Goal: Share content: Share content

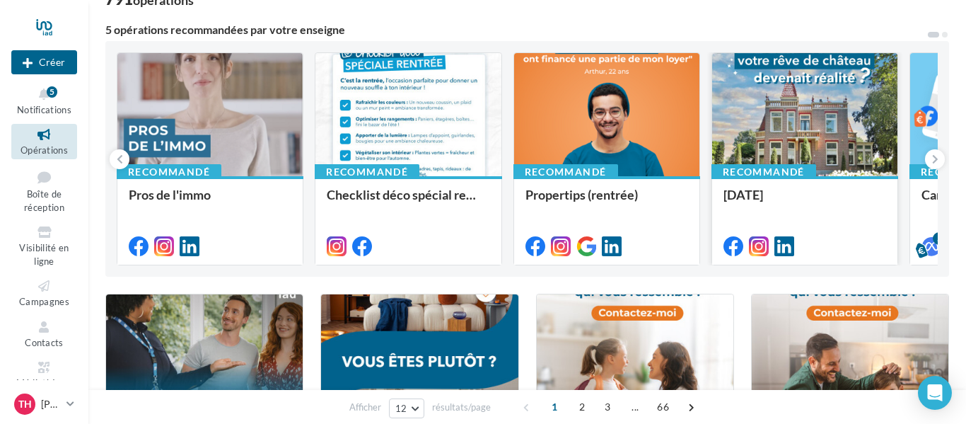
scroll to position [114, 0]
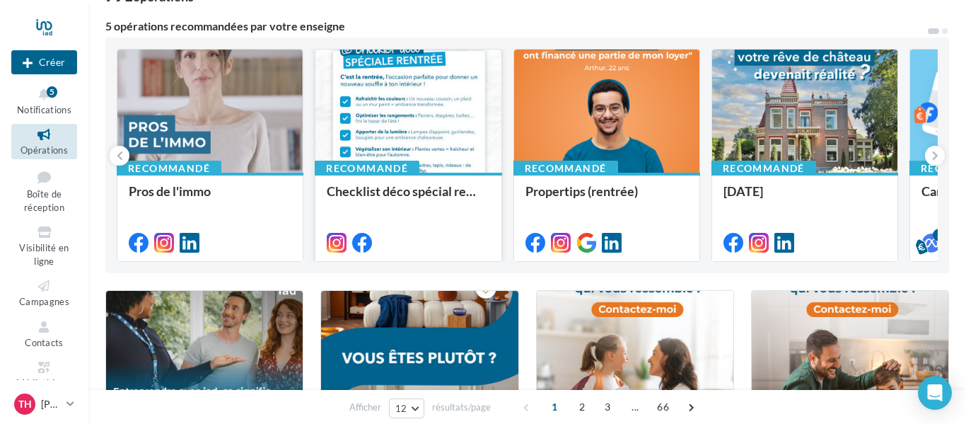
click at [399, 110] on div at bounding box center [407, 112] width 185 height 125
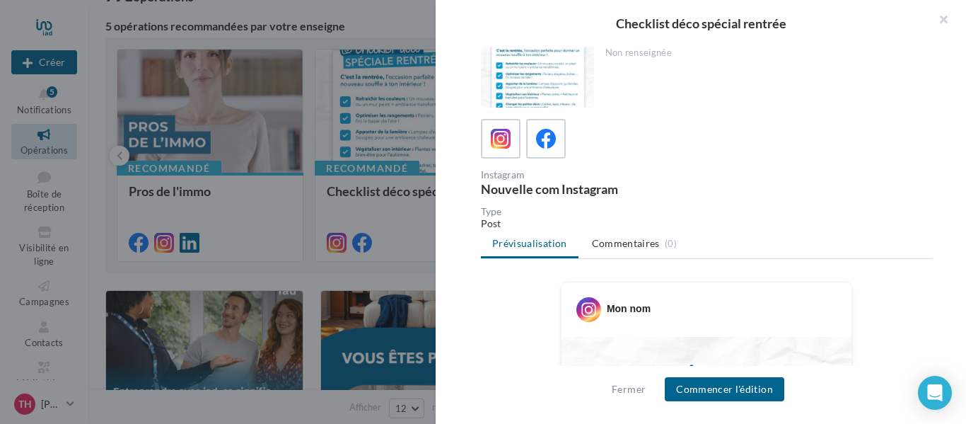
scroll to position [0, 0]
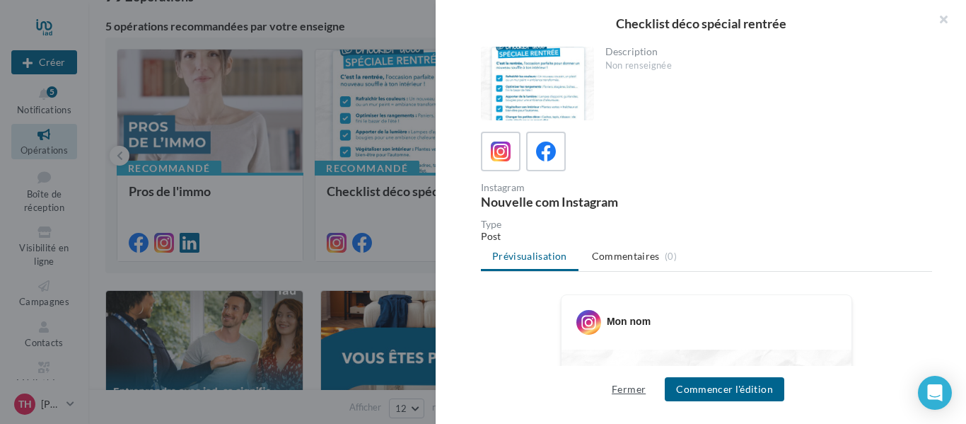
click at [630, 397] on button "Fermer" at bounding box center [628, 389] width 45 height 17
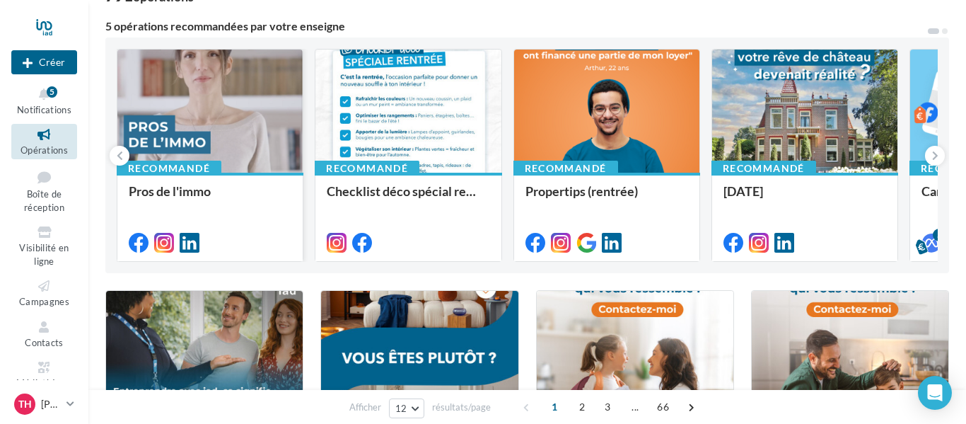
click at [228, 134] on div at bounding box center [209, 112] width 185 height 125
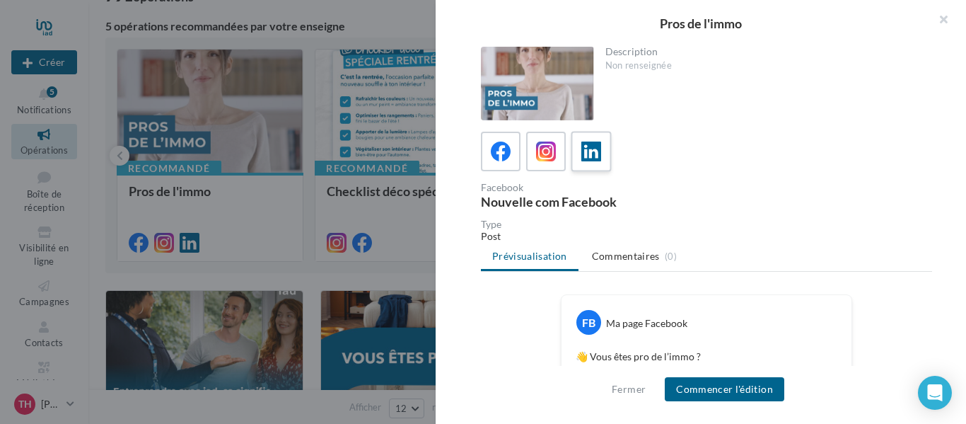
click at [599, 159] on icon at bounding box center [591, 151] width 21 height 21
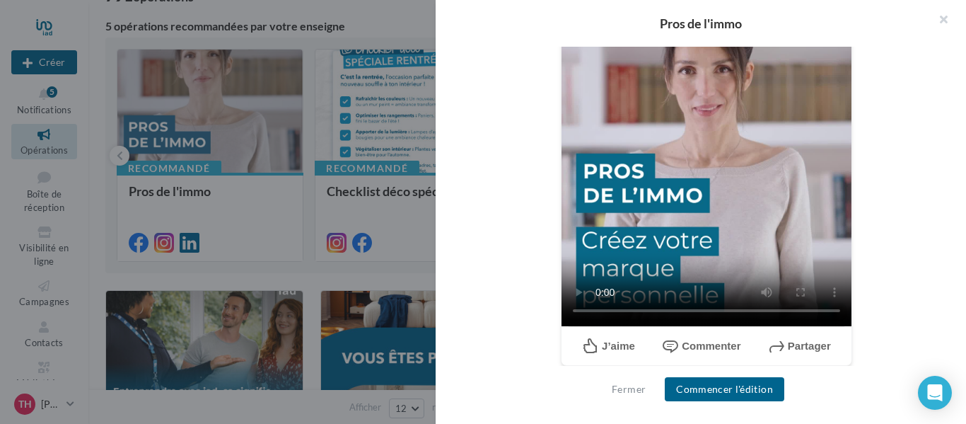
scroll to position [456, 0]
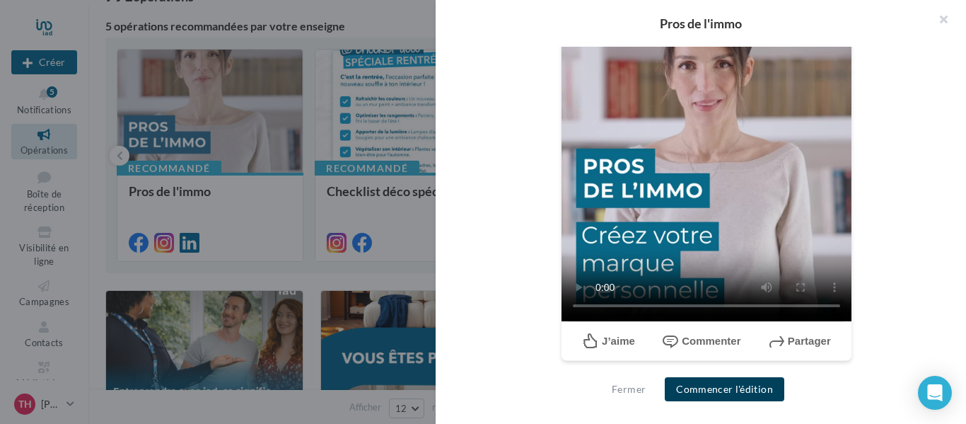
click at [705, 390] on button "Commencer l'édition" at bounding box center [725, 389] width 120 height 24
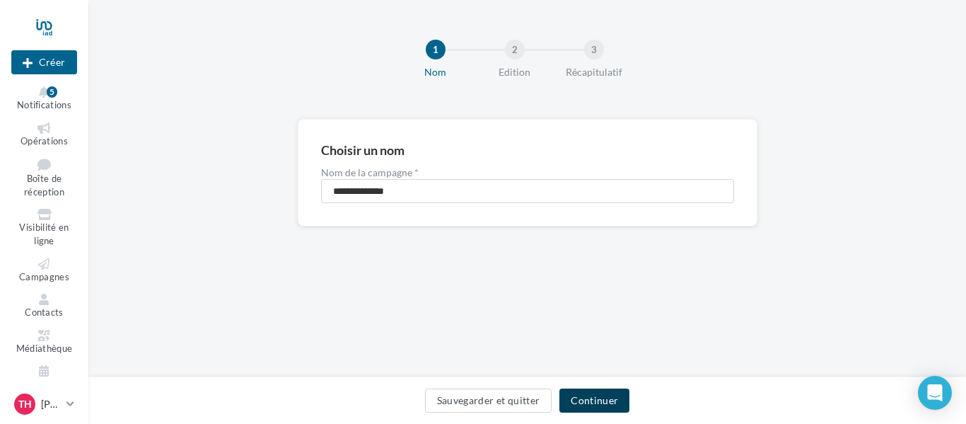
click at [591, 405] on button "Continuer" at bounding box center [595, 400] width 70 height 24
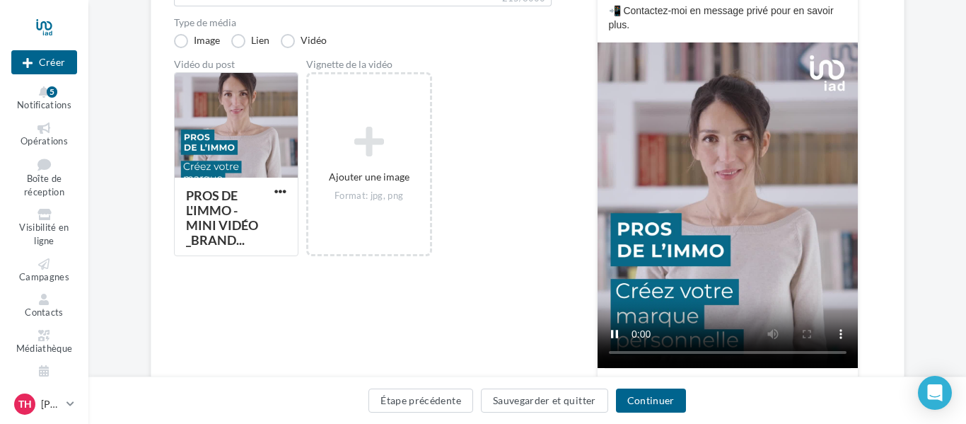
scroll to position [309, 0]
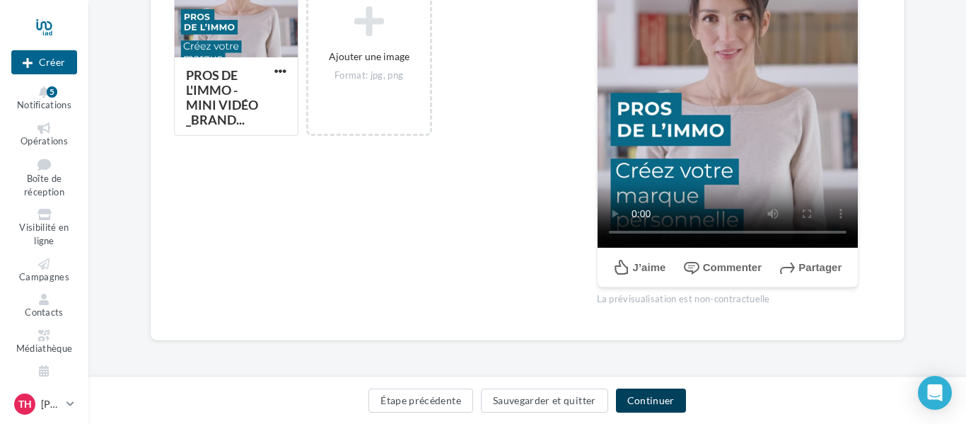
click at [656, 403] on button "Continuer" at bounding box center [651, 400] width 70 height 24
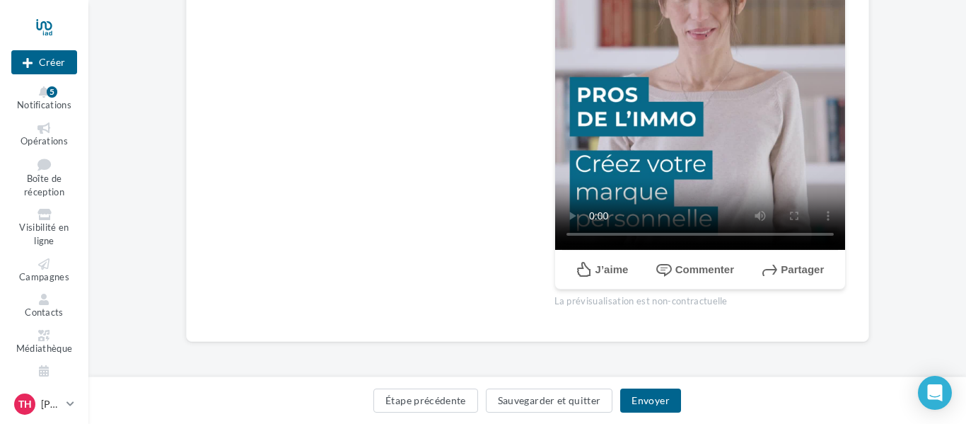
scroll to position [447, 0]
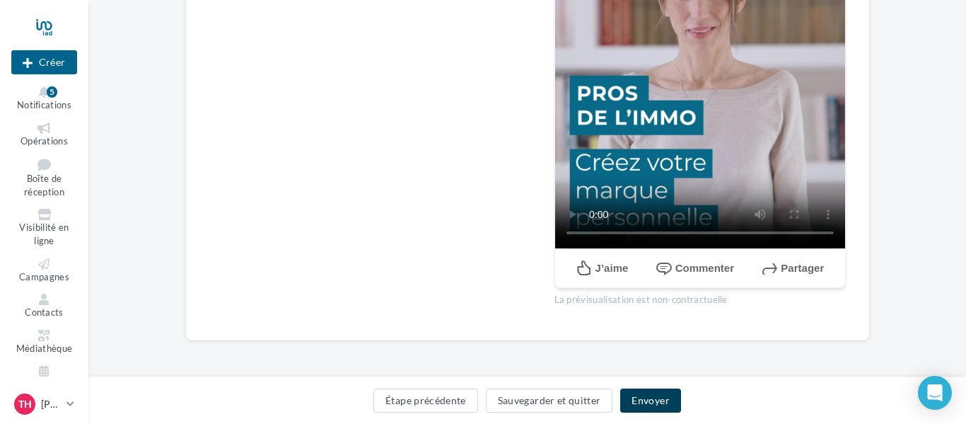
click at [662, 394] on button "Envoyer" at bounding box center [650, 400] width 60 height 24
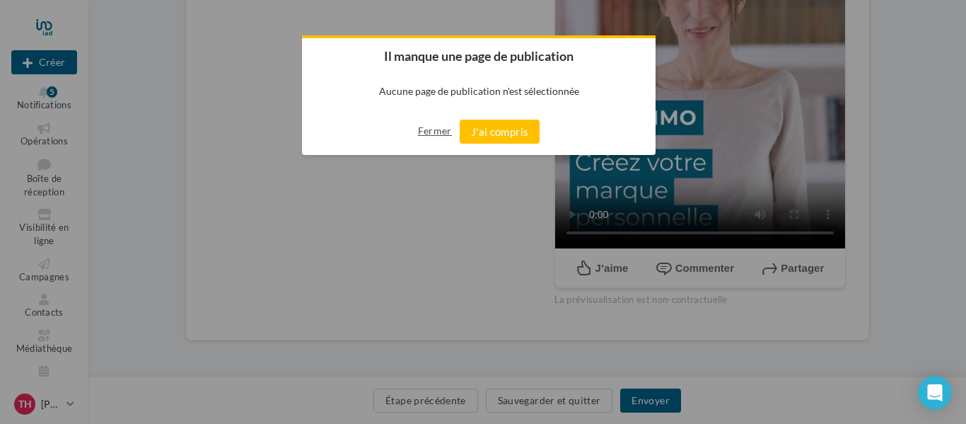
click at [430, 129] on button "Fermer" at bounding box center [435, 131] width 34 height 23
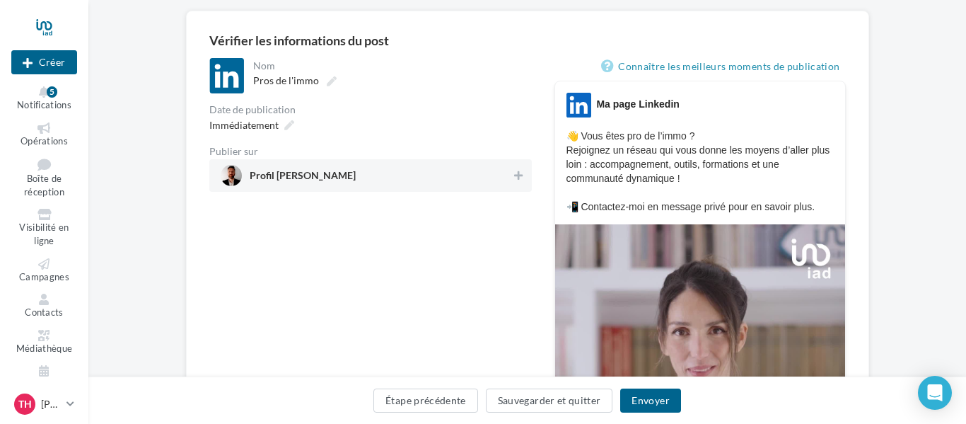
click at [382, 181] on span "Profil Thibaud HUET" at bounding box center [366, 175] width 291 height 21
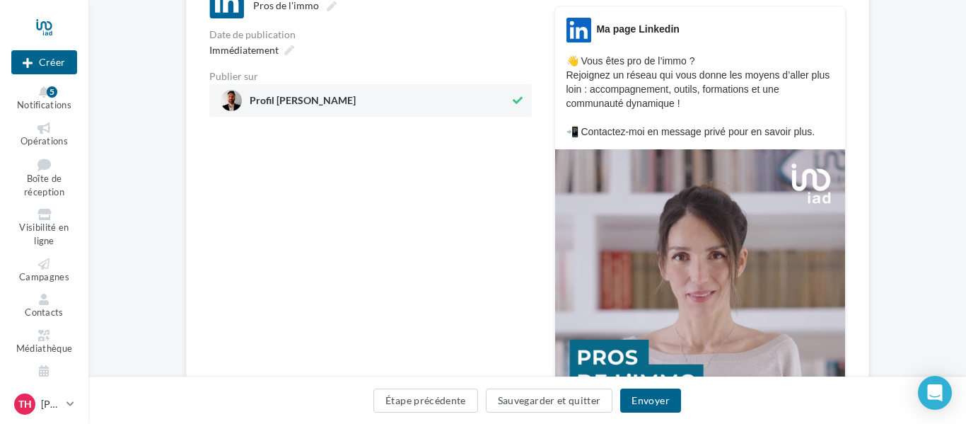
scroll to position [311, 0]
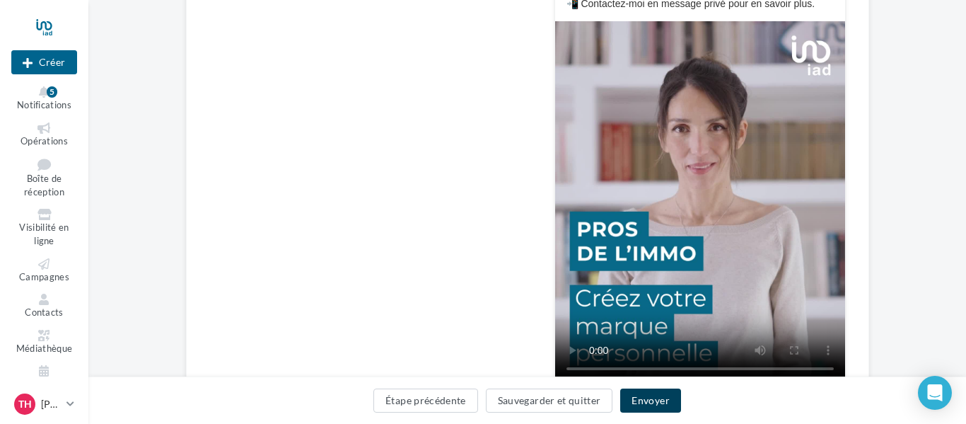
click at [642, 402] on button "Envoyer" at bounding box center [650, 400] width 60 height 24
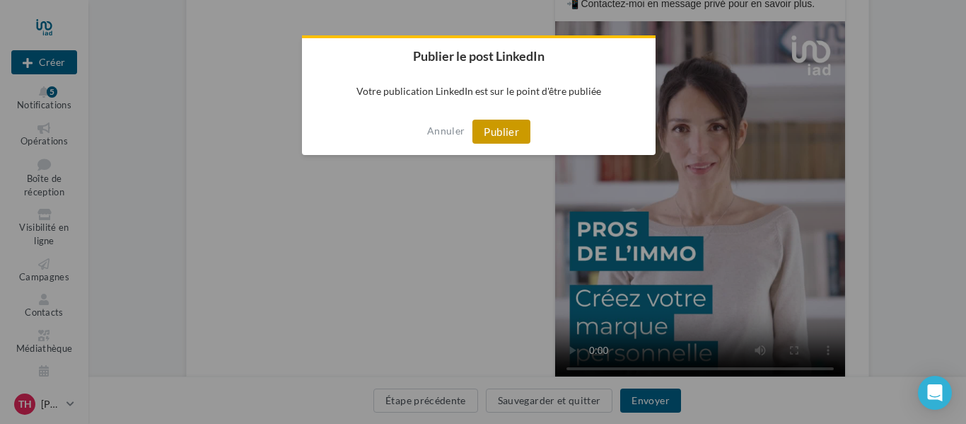
click at [490, 139] on button "Publier" at bounding box center [502, 132] width 58 height 24
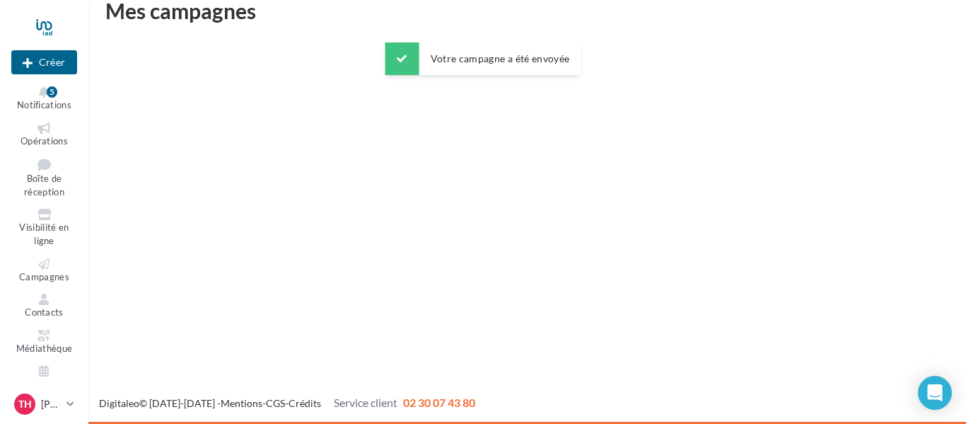
scroll to position [23, 0]
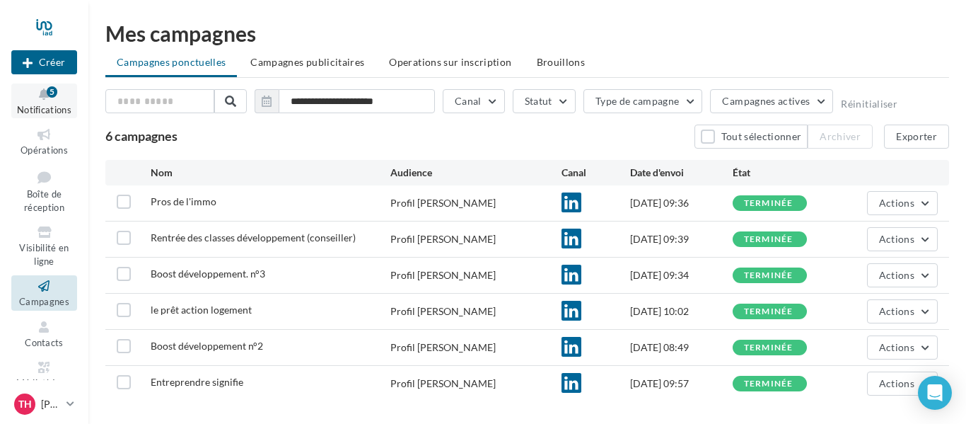
click at [53, 108] on span "Notifications" at bounding box center [44, 109] width 54 height 11
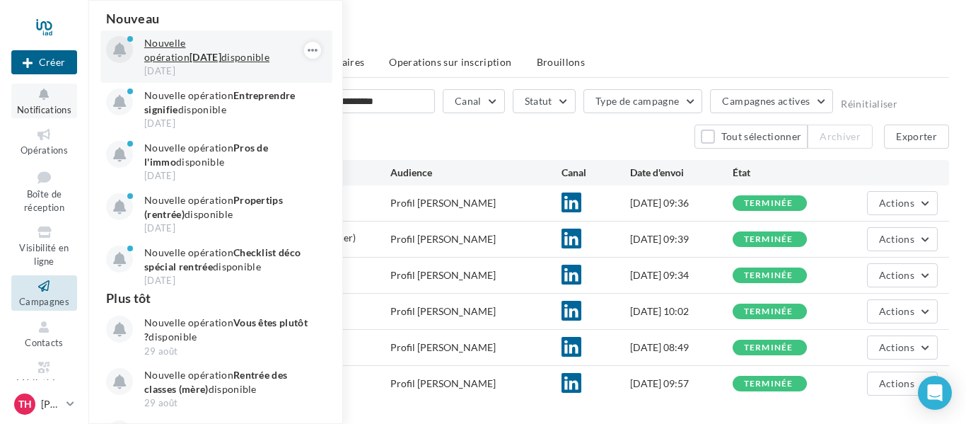
click at [230, 51] on p "Nouvelle opération Journée du patrimoine disponible" at bounding box center [226, 50] width 164 height 28
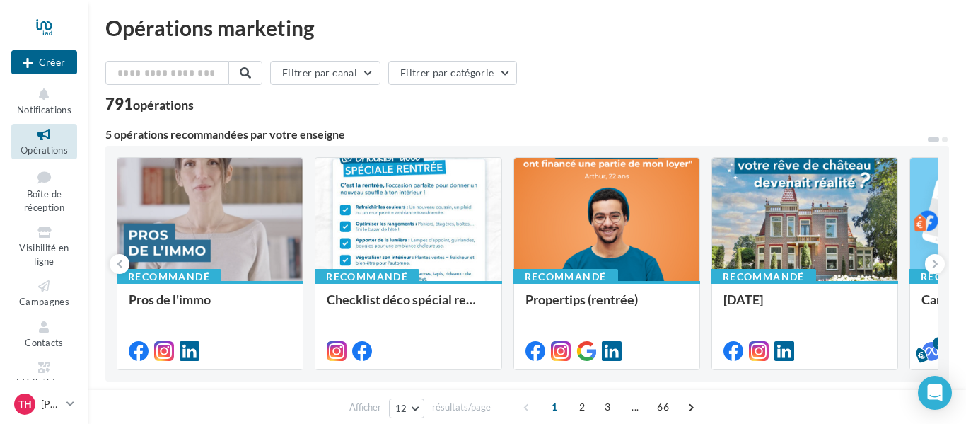
scroll to position [7, 0]
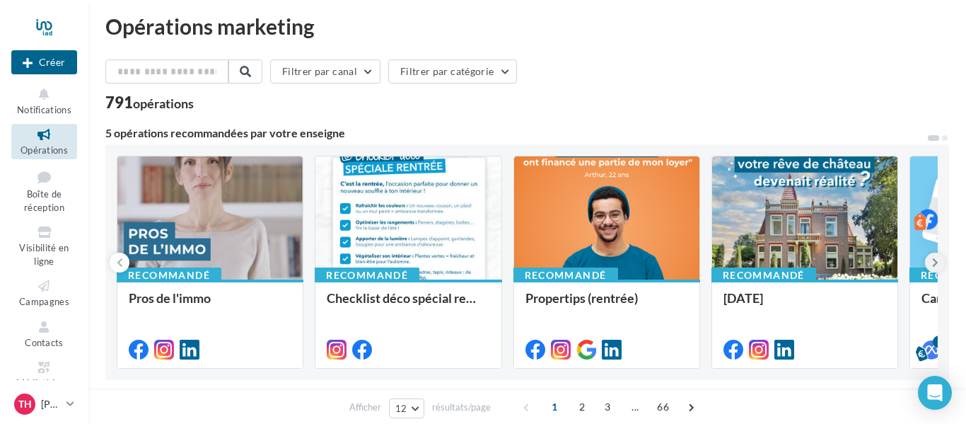
click at [931, 260] on button at bounding box center [935, 263] width 20 height 20
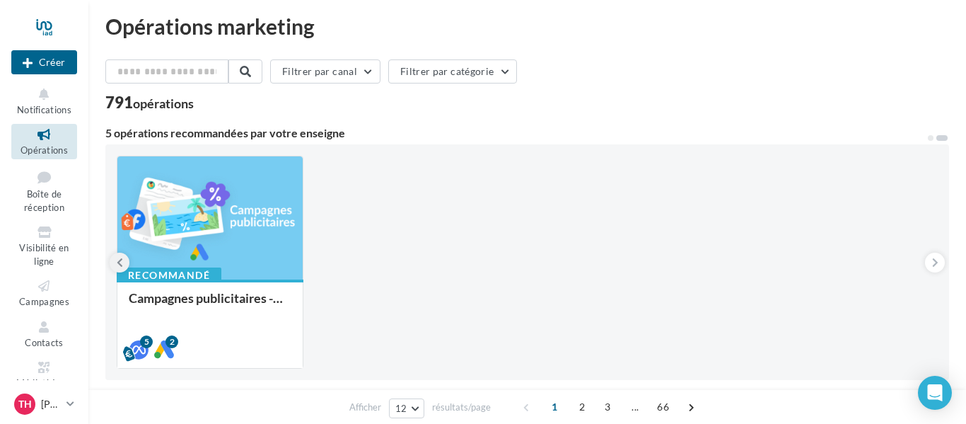
click at [122, 264] on icon at bounding box center [120, 262] width 6 height 14
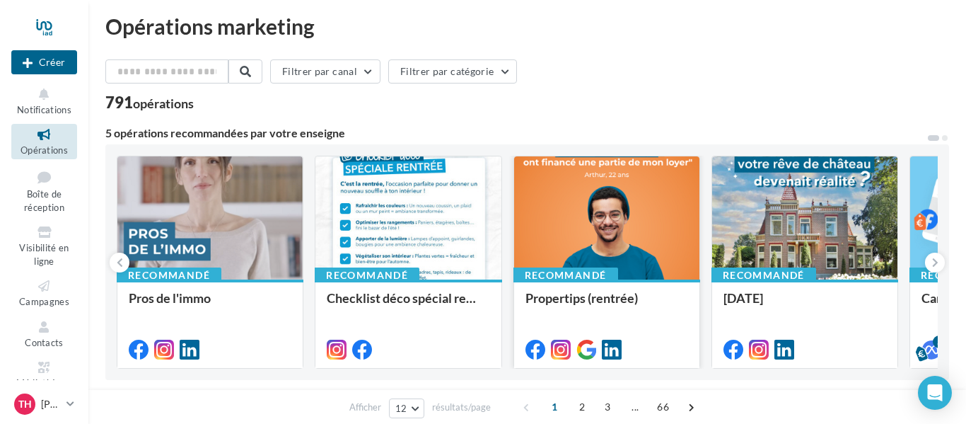
click at [591, 213] on div at bounding box center [606, 218] width 185 height 125
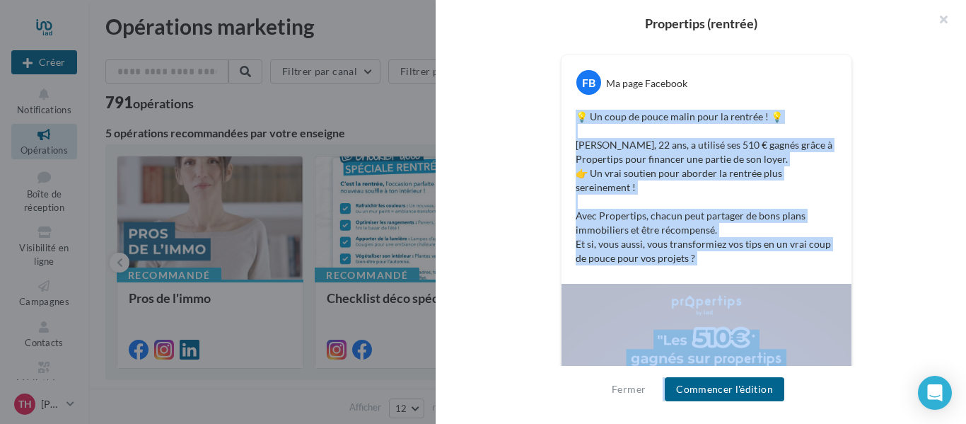
scroll to position [250, 0]
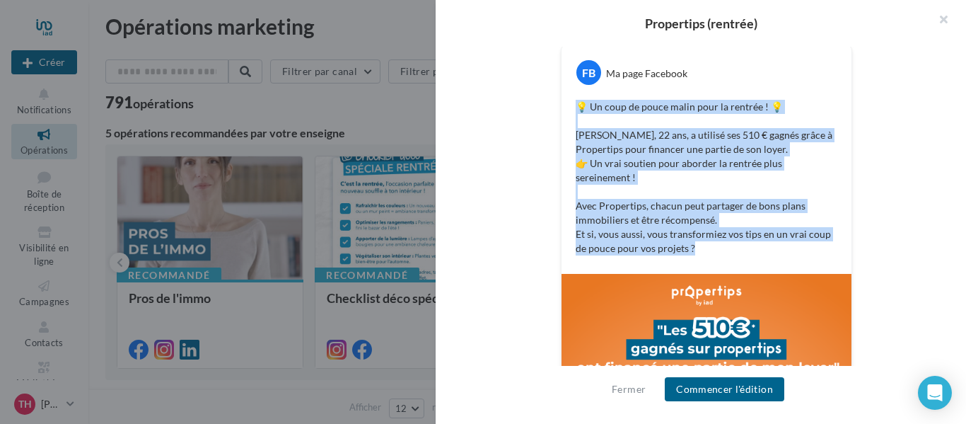
drag, startPoint x: 576, startPoint y: 162, endPoint x: 769, endPoint y: 243, distance: 209.6
click at [769, 243] on p "💡 Un coup de pouce malin pour la rentrée ! 💡 [PERSON_NAME], 22 ans, a utilisé s…" at bounding box center [707, 178] width 262 height 156
copy p "💡 Un coup de pouce malin pour la rentrée ! 💡 [PERSON_NAME], 22 ans, a utilisé s…"
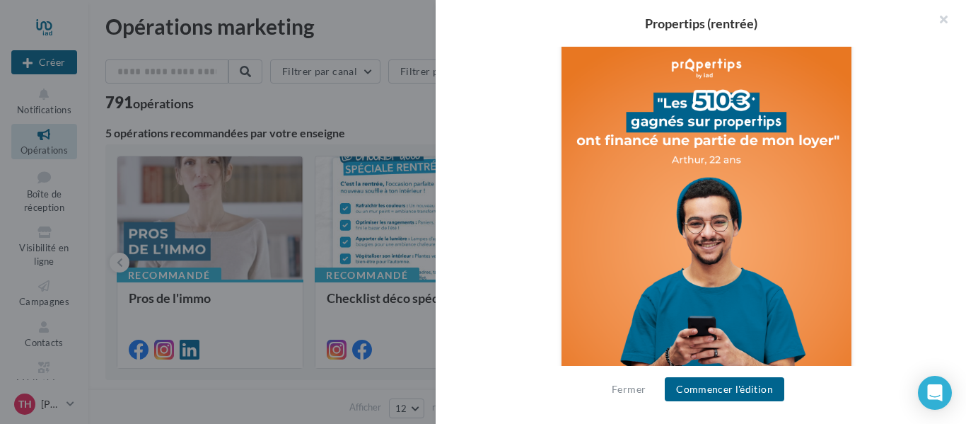
scroll to position [526, 0]
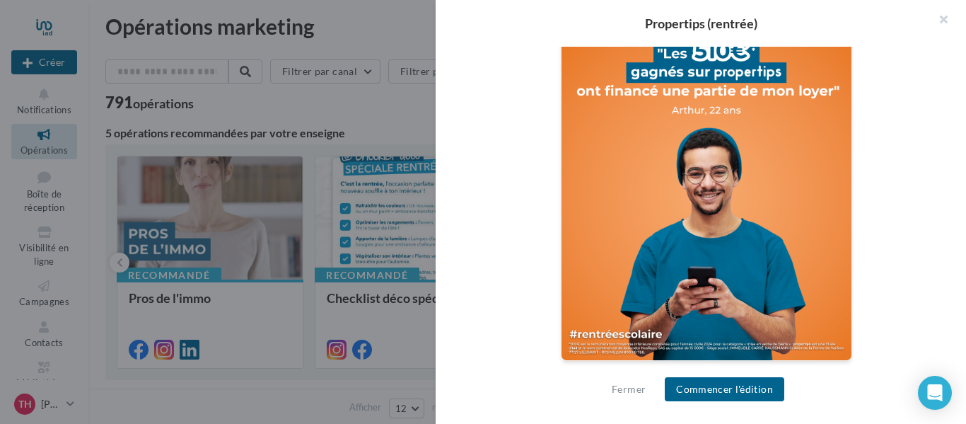
click at [333, 24] on div at bounding box center [483, 212] width 966 height 424
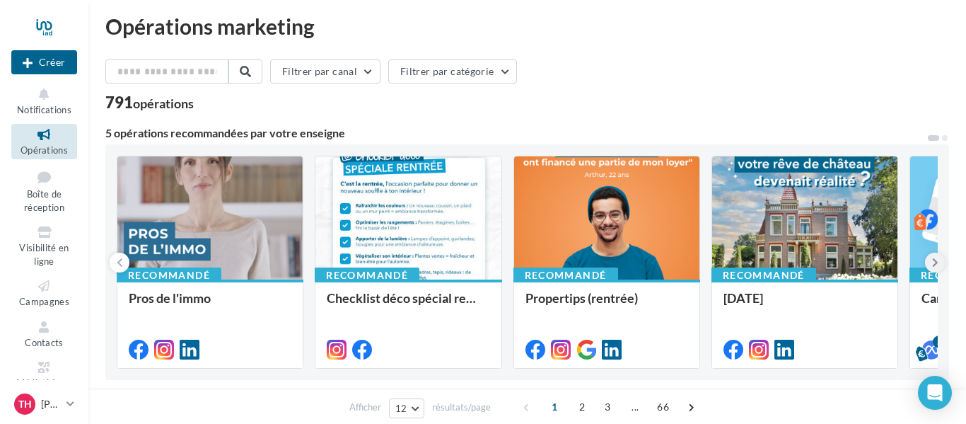
click at [937, 261] on icon at bounding box center [935, 262] width 6 height 14
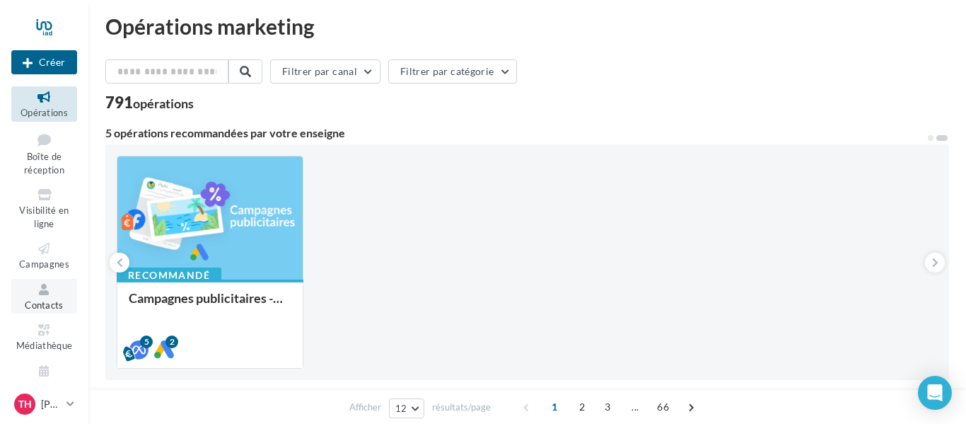
scroll to position [0, 0]
